Goal: Navigation & Orientation: Find specific page/section

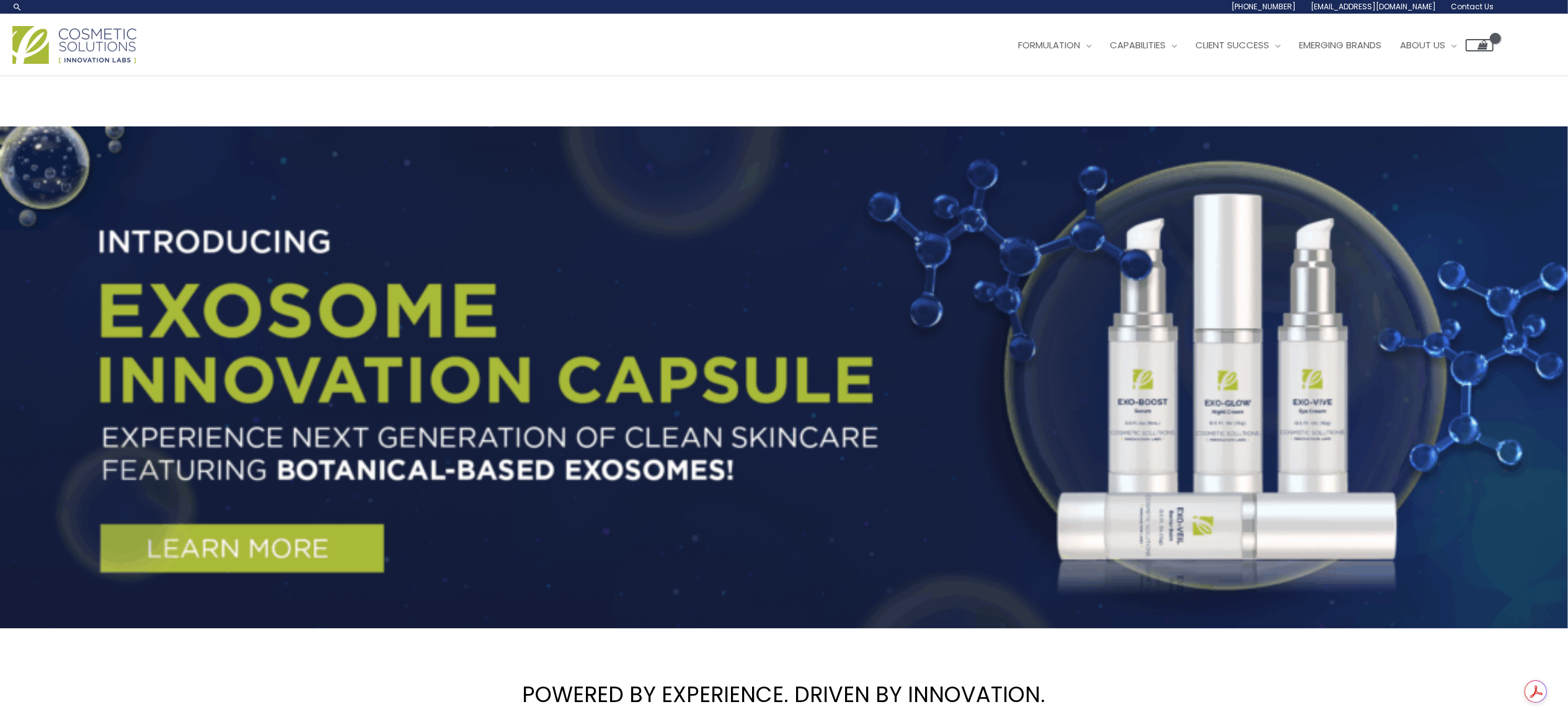
click at [1558, 346] on link at bounding box center [784, 377] width 1568 height 502
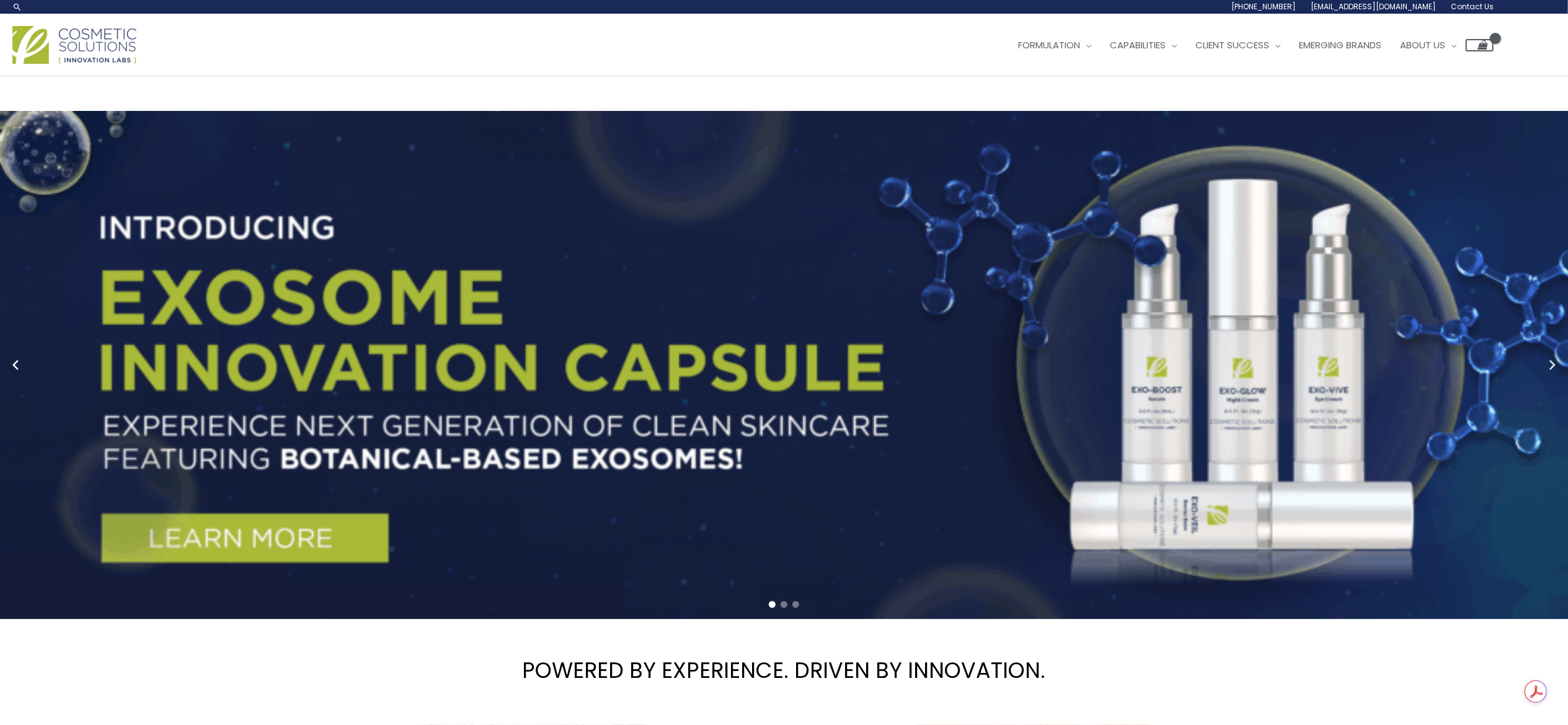
click at [1560, 359] on circle "Next slide" at bounding box center [1552, 365] width 18 height 18
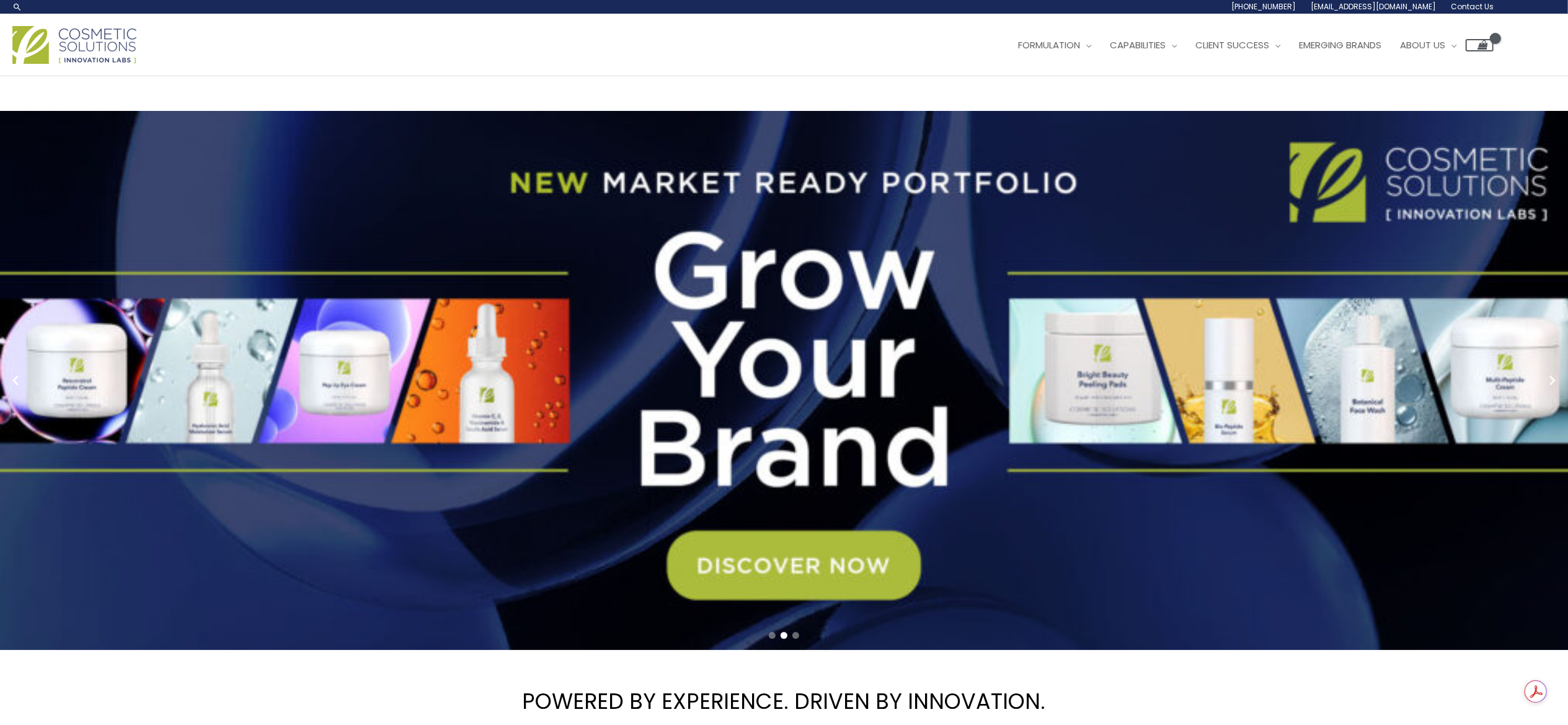
click at [958, 415] on link "2 / 3" at bounding box center [793, 380] width 1587 height 539
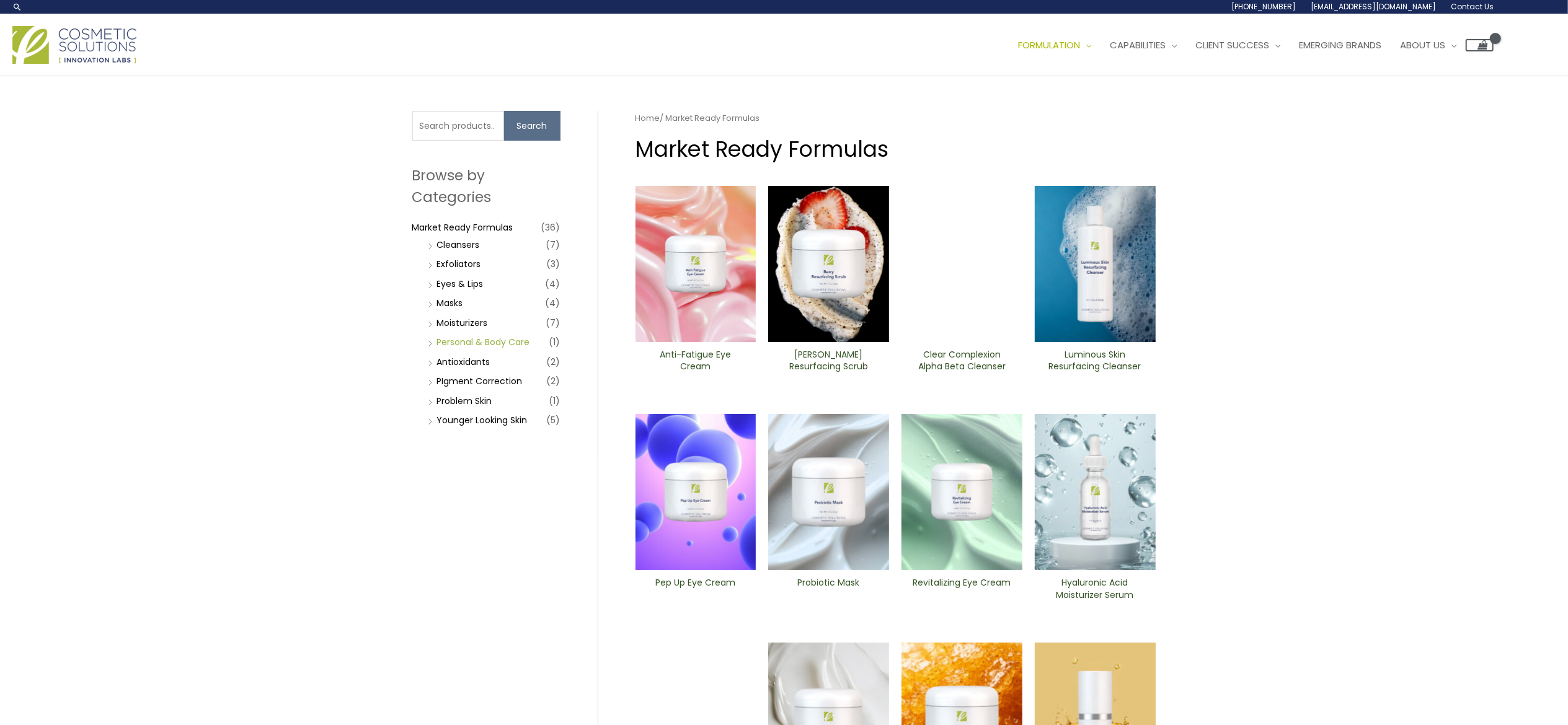
click at [454, 340] on link "Personal & Body Care" at bounding box center [483, 342] width 93 height 13
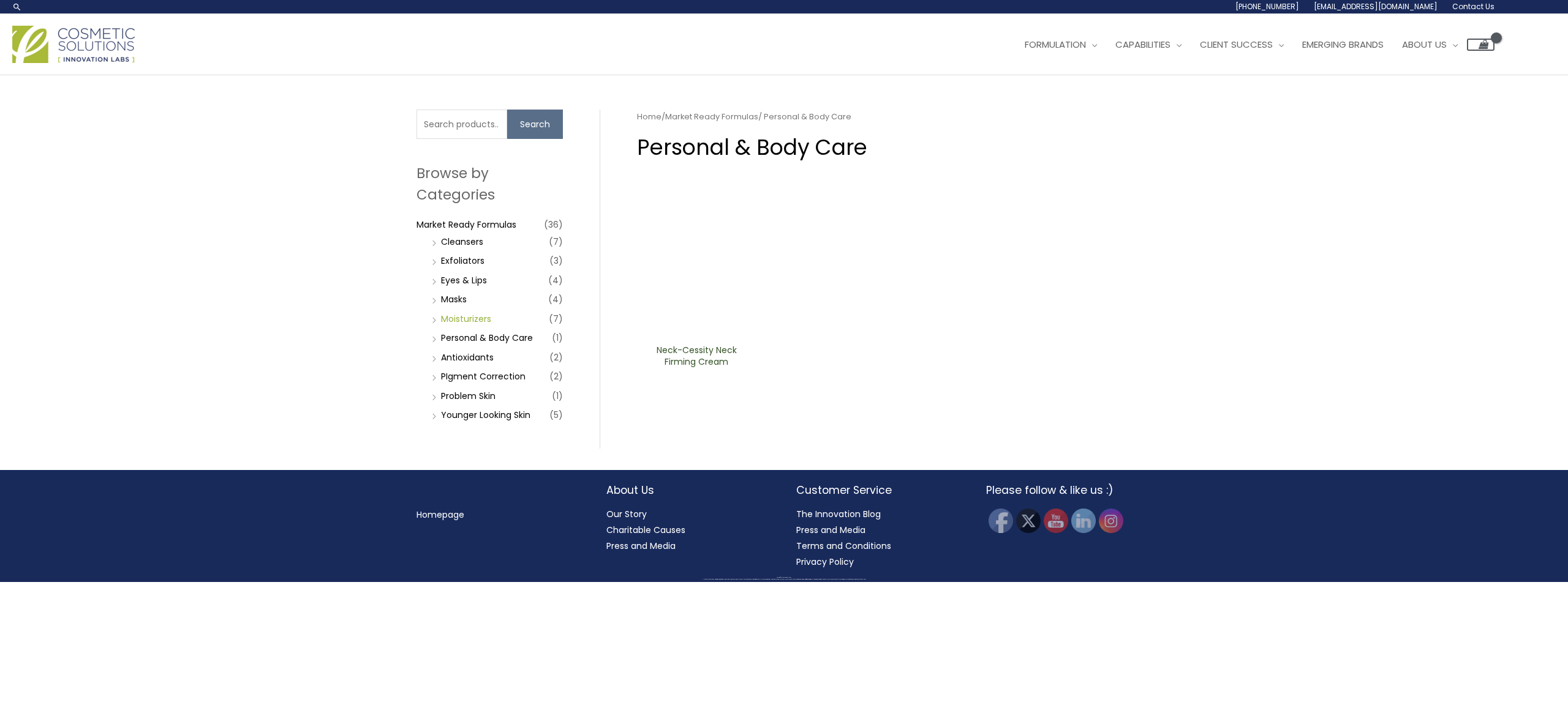
click at [469, 321] on link "Moisturizers" at bounding box center [466, 319] width 50 height 12
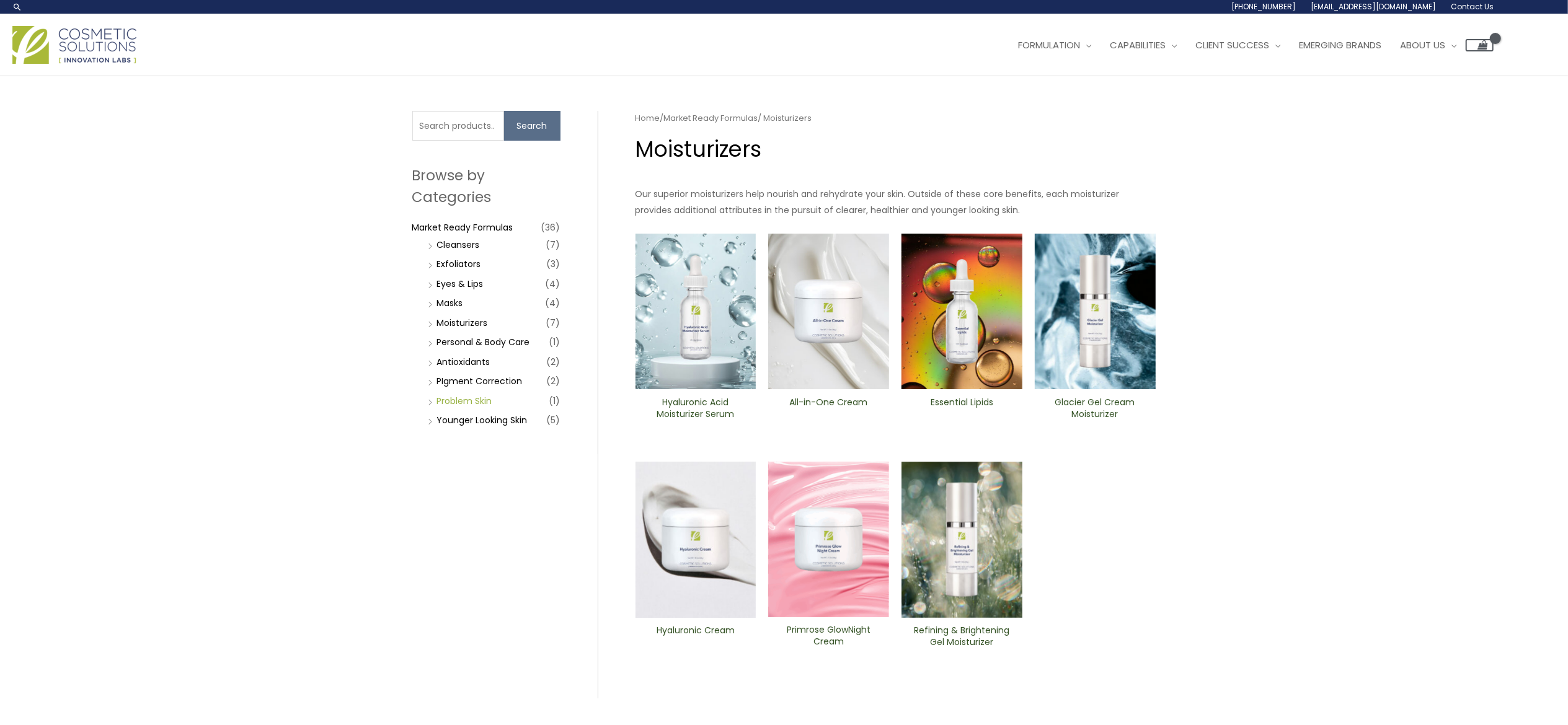
click at [479, 399] on link "Problem Skin" at bounding box center [464, 401] width 55 height 13
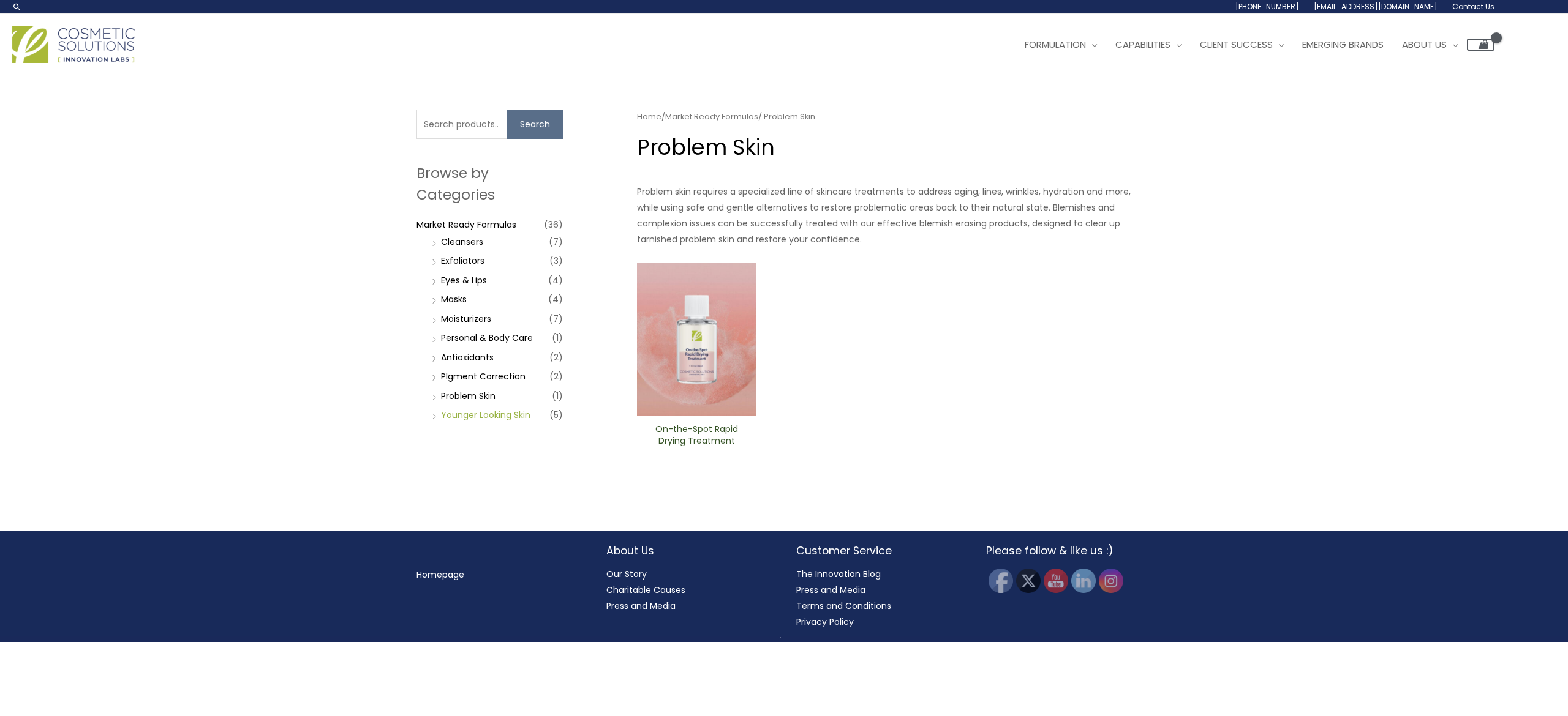
click at [461, 415] on link "Younger Looking Skin" at bounding box center [486, 415] width 89 height 12
